Goal: Navigation & Orientation: Find specific page/section

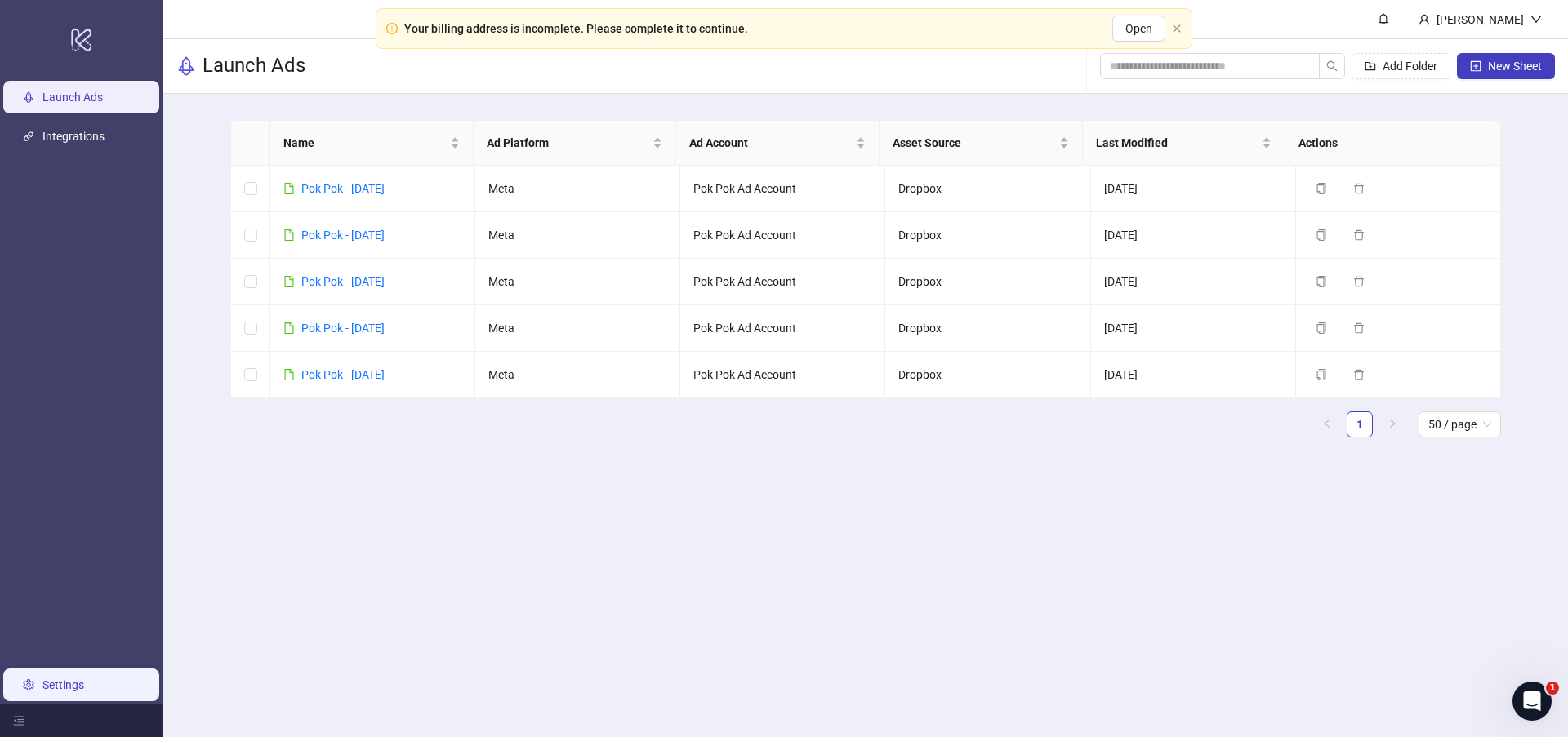
click at [44, 689] on link "Settings" at bounding box center [63, 684] width 41 height 13
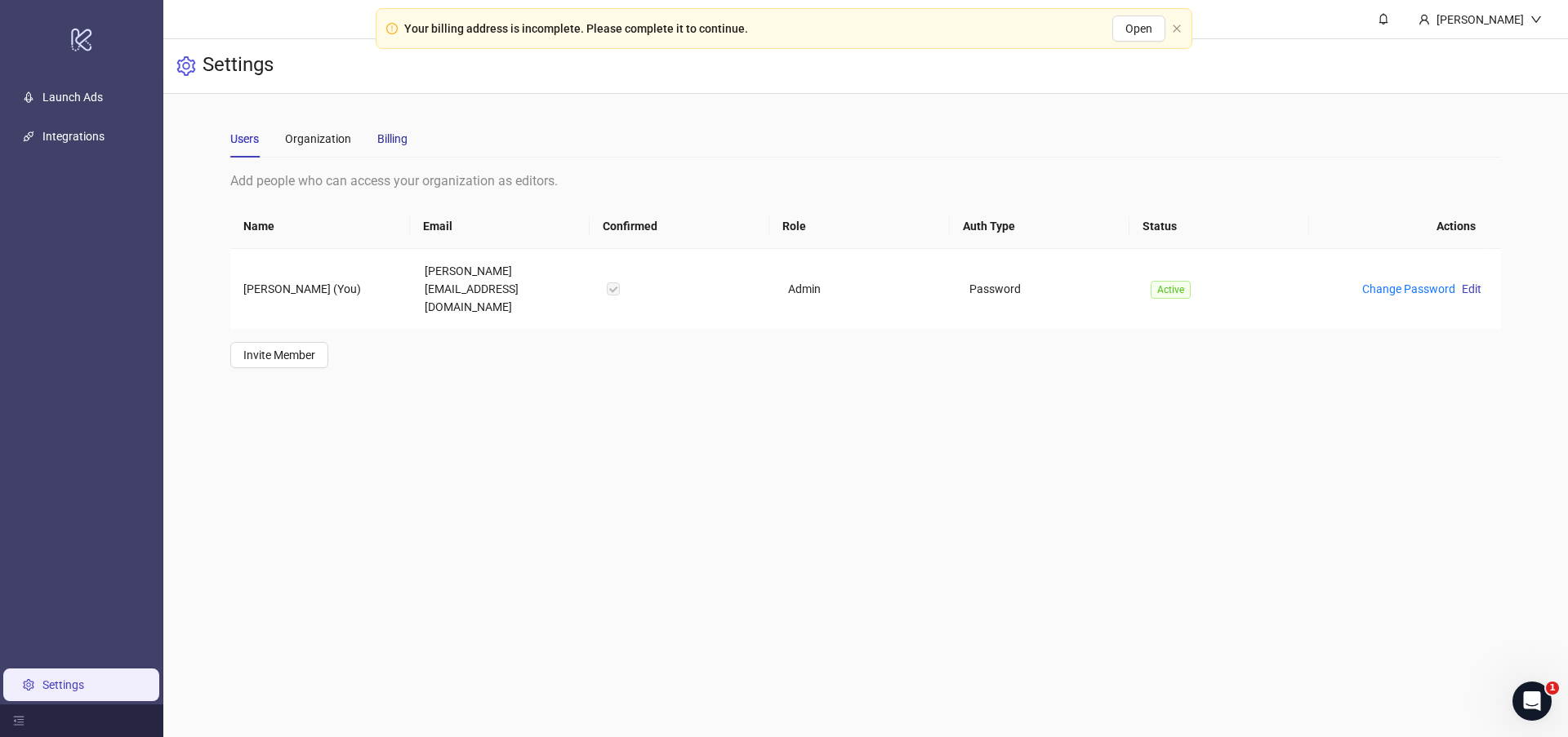
click at [403, 141] on div "Billing" at bounding box center [392, 139] width 30 height 18
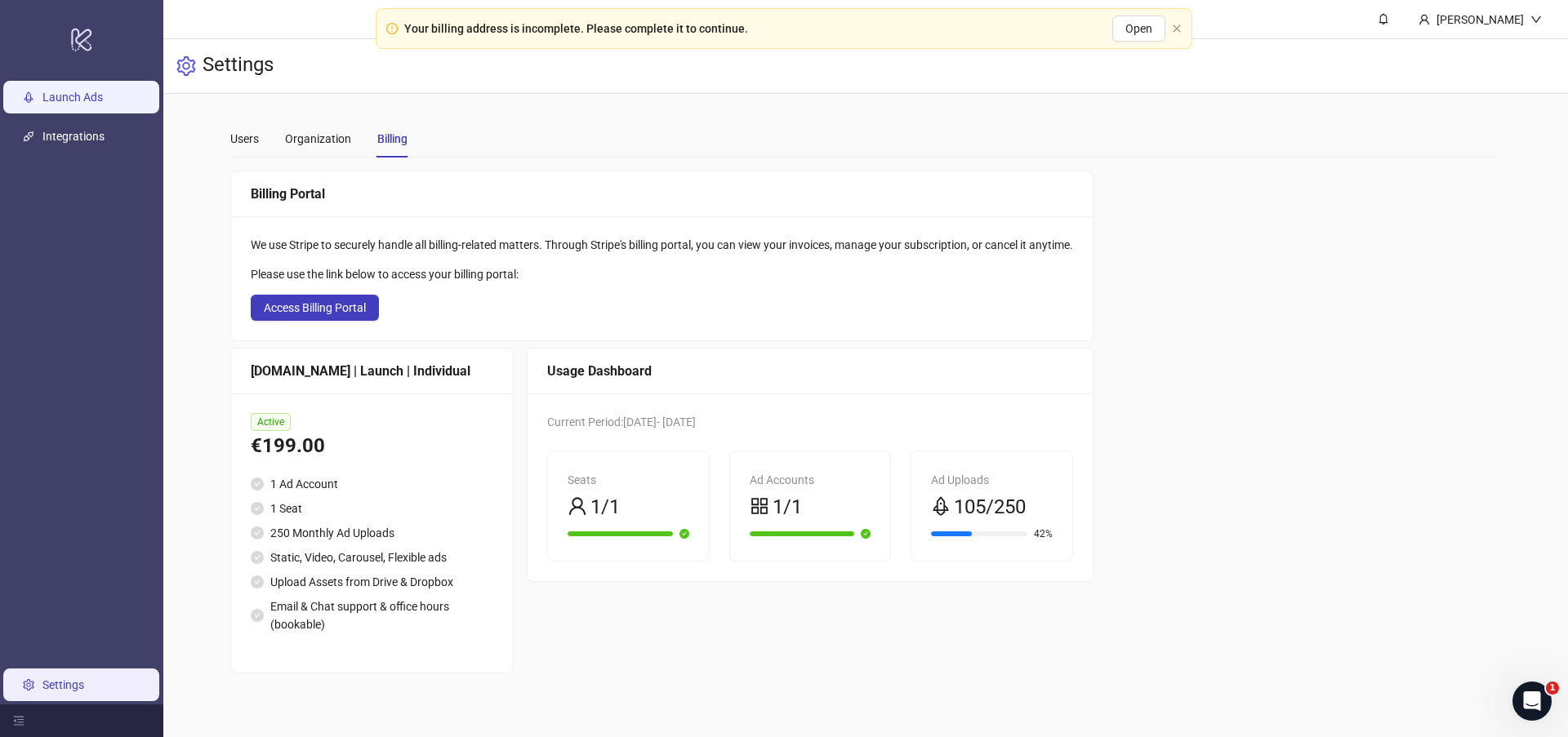
click at [84, 96] on link "Launch Ads" at bounding box center [72, 96] width 60 height 13
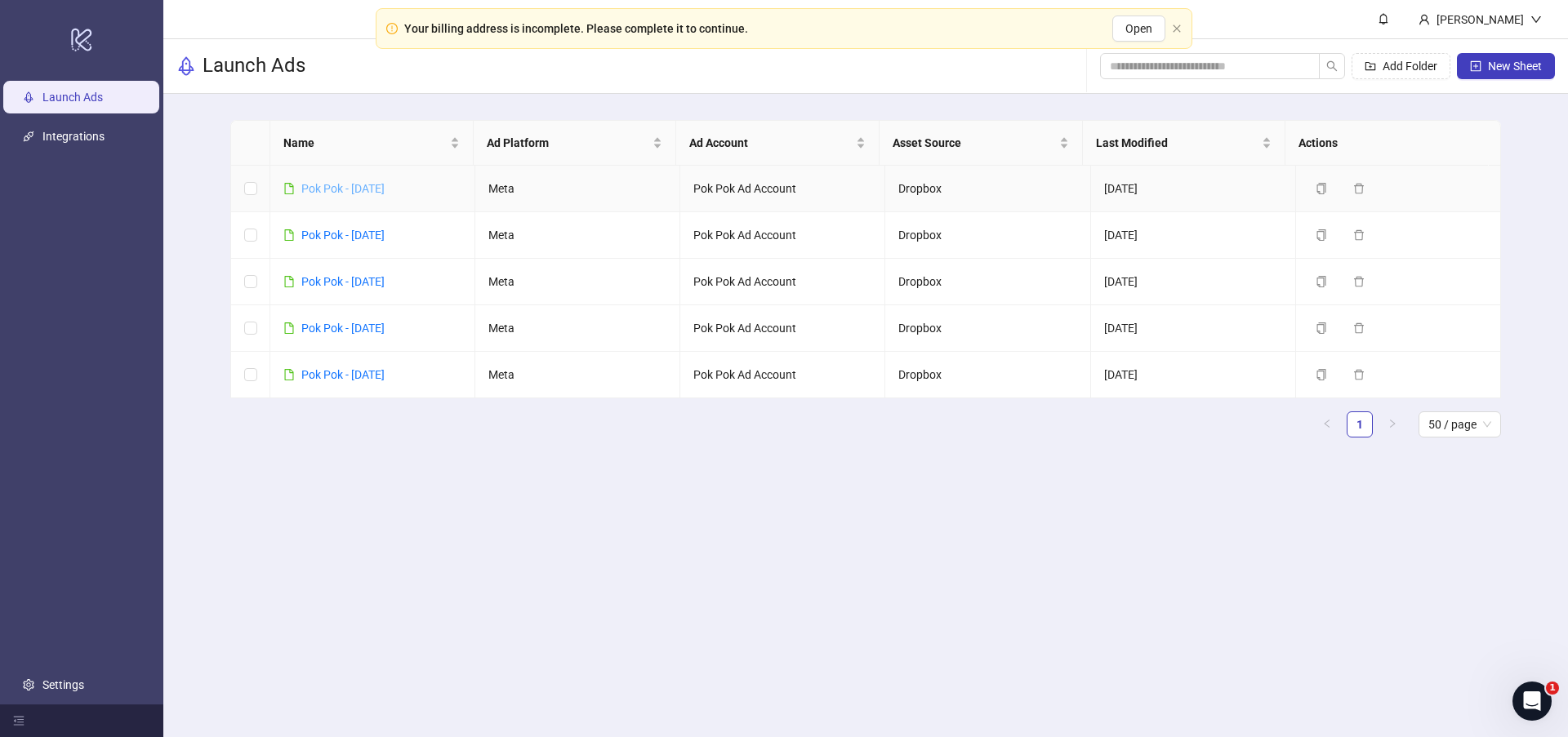
click at [361, 183] on link "Pok Pok - [DATE]" at bounding box center [343, 188] width 83 height 13
